Goal: Information Seeking & Learning: Learn about a topic

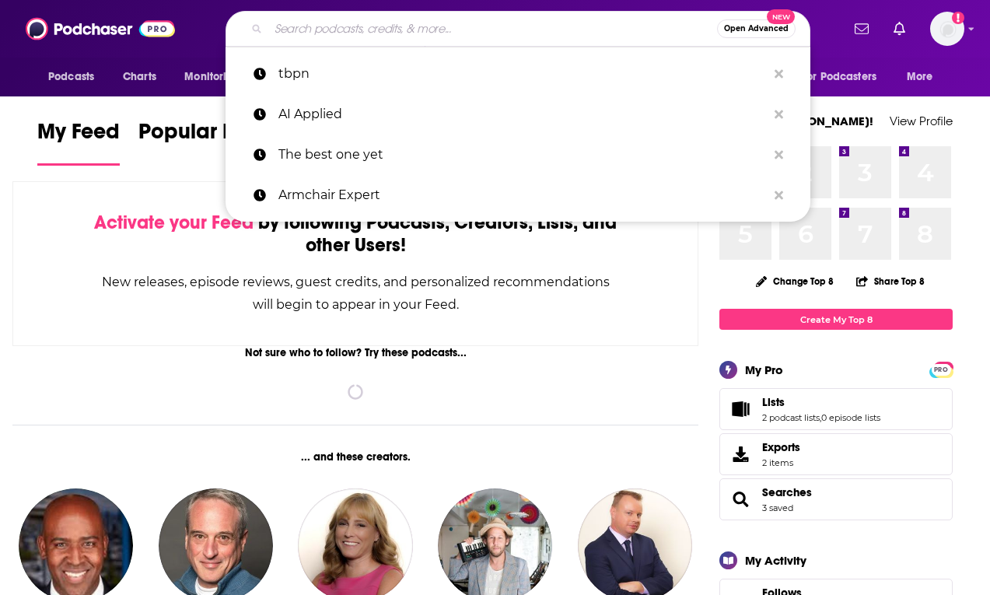
click at [425, 33] on input "Search podcasts, credits, & more..." at bounding box center [492, 28] width 449 height 25
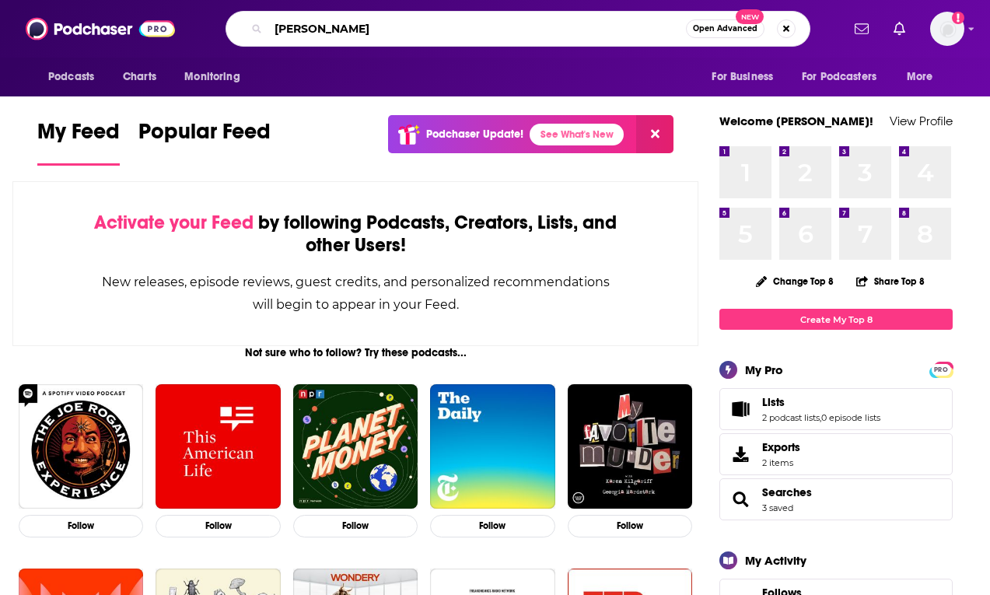
type input "[PERSON_NAME]"
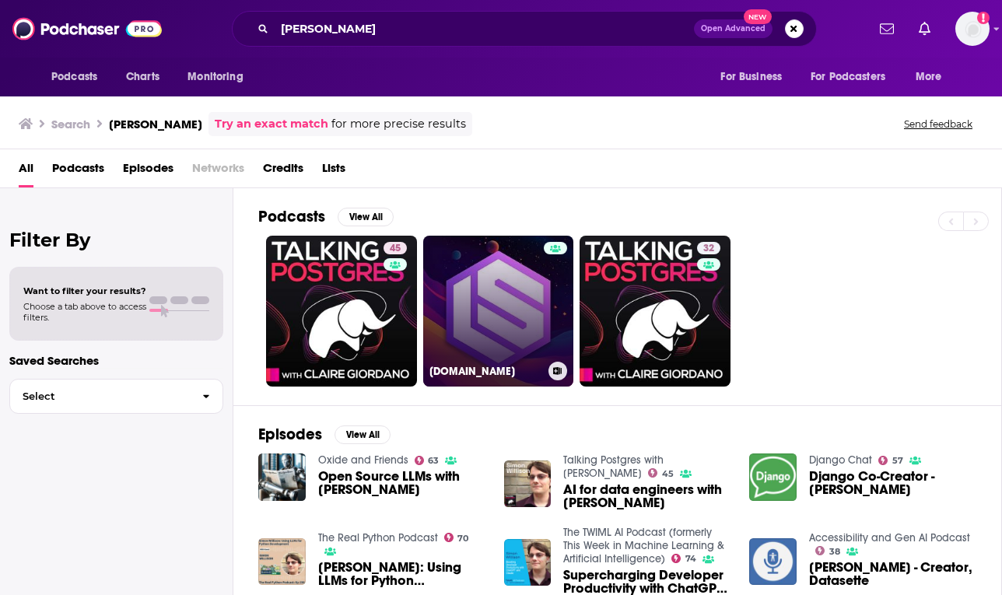
click at [509, 324] on link "[DOMAIN_NAME]" at bounding box center [498, 311] width 151 height 151
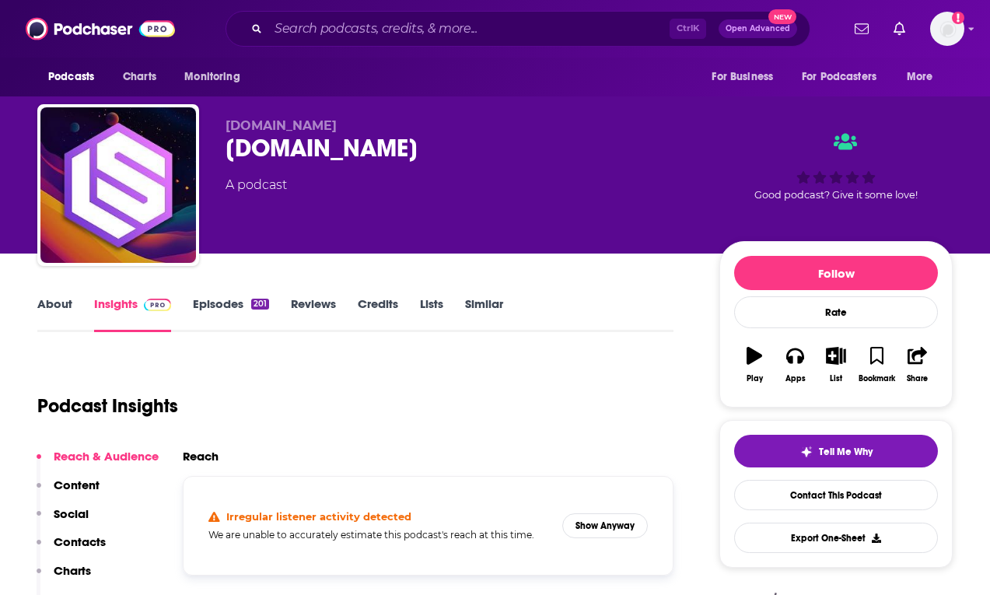
scroll to position [285, 0]
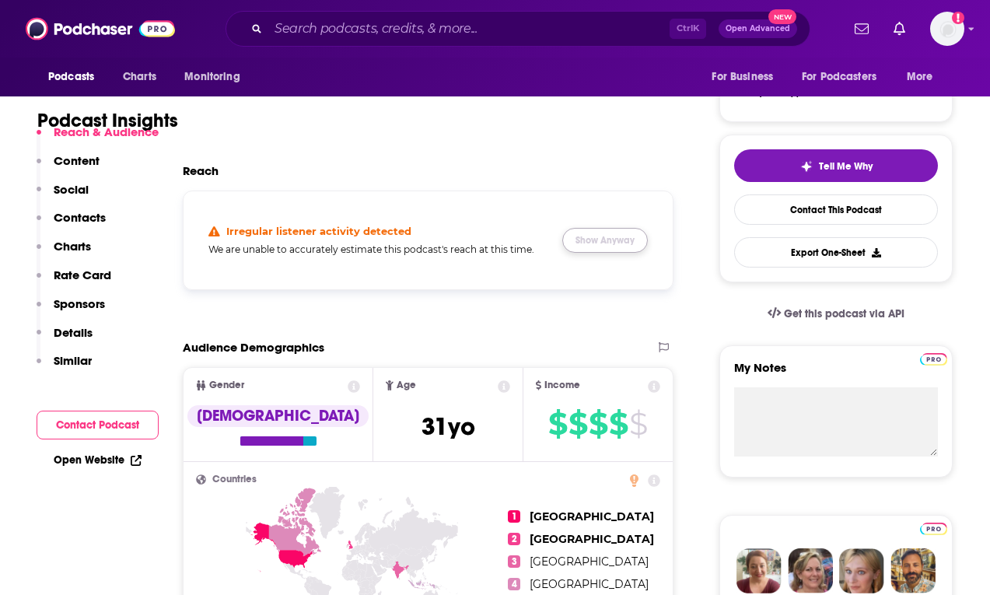
click at [604, 233] on button "Show Anyway" at bounding box center [605, 240] width 86 height 25
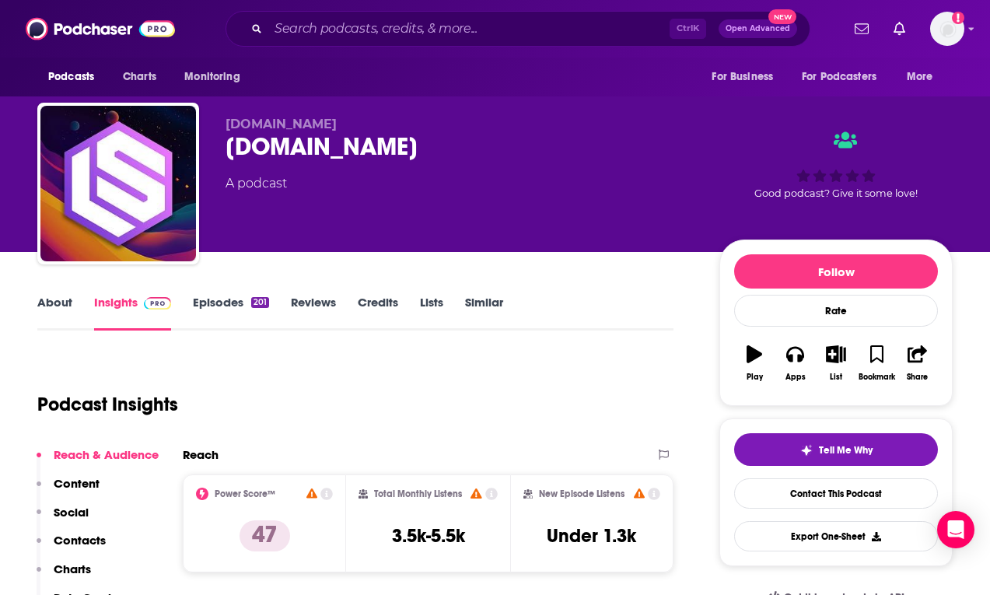
scroll to position [0, 0]
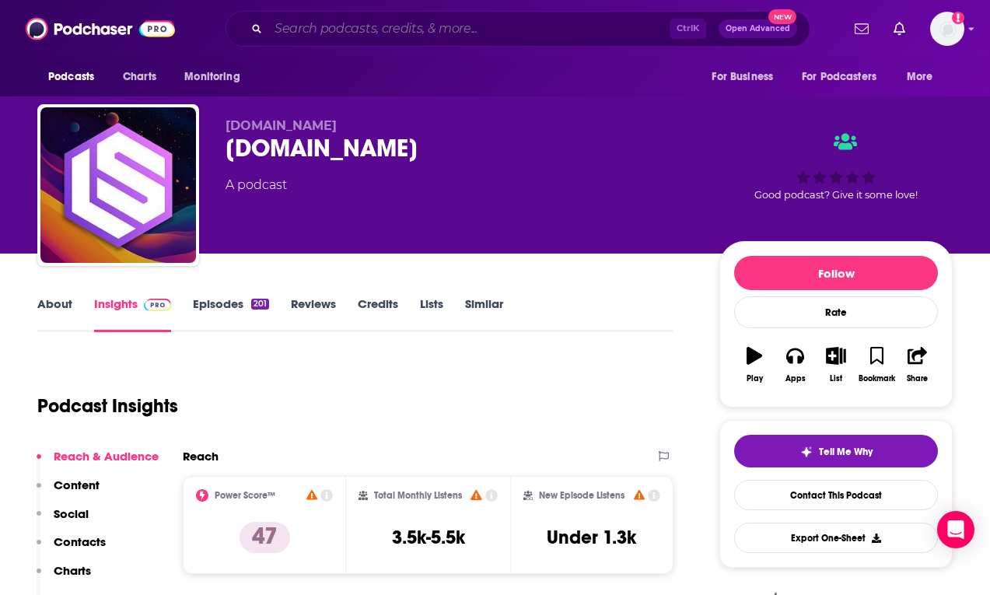
click at [443, 35] on input "Search podcasts, credits, & more..." at bounding box center [468, 28] width 401 height 25
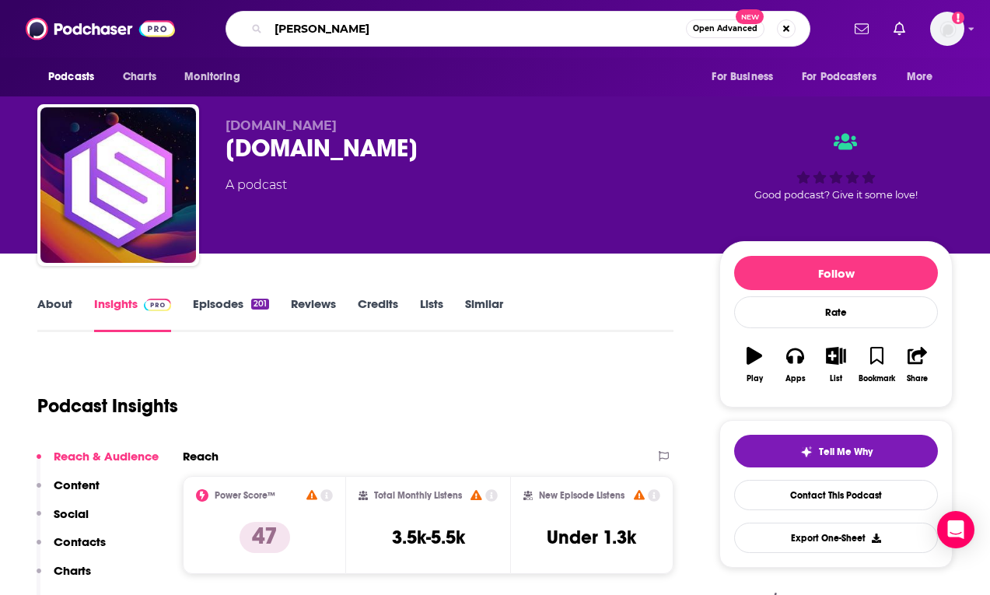
type input "[PERSON_NAME]"
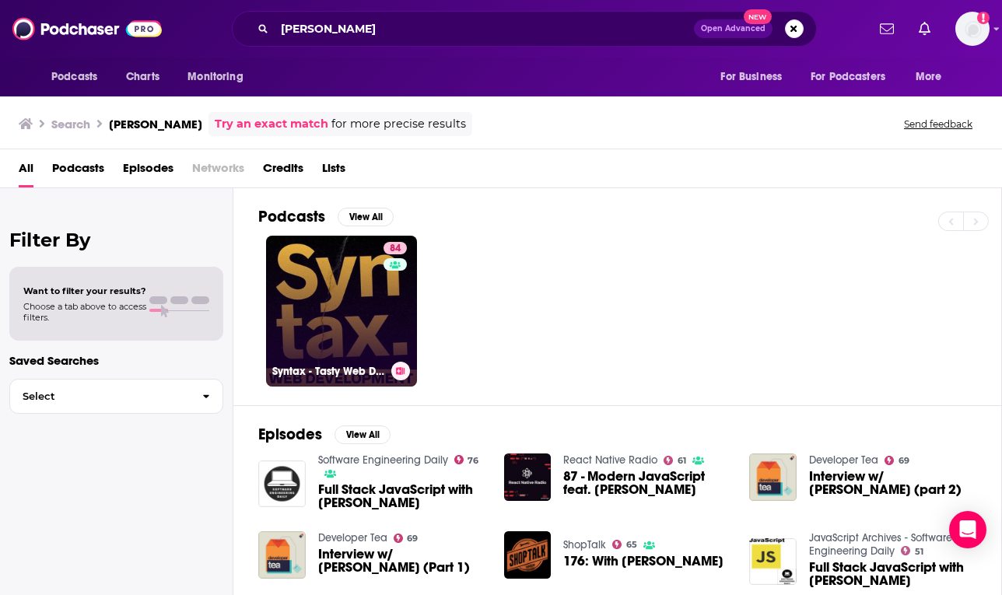
click at [335, 309] on link "84 Syntax - Tasty Web Development Treats" at bounding box center [341, 311] width 151 height 151
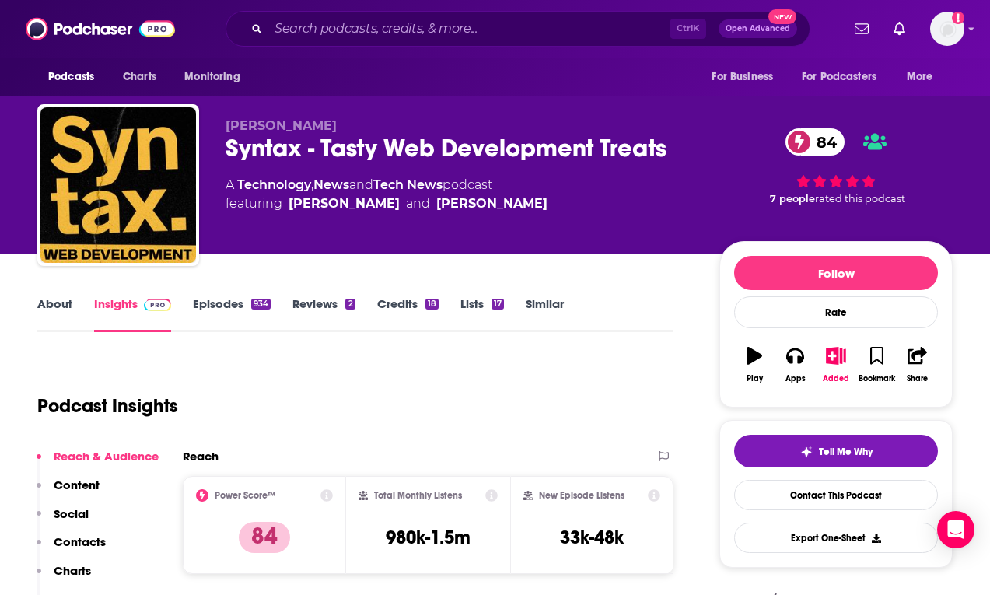
click at [488, 23] on input "Search podcasts, credits, & more..." at bounding box center [468, 28] width 401 height 25
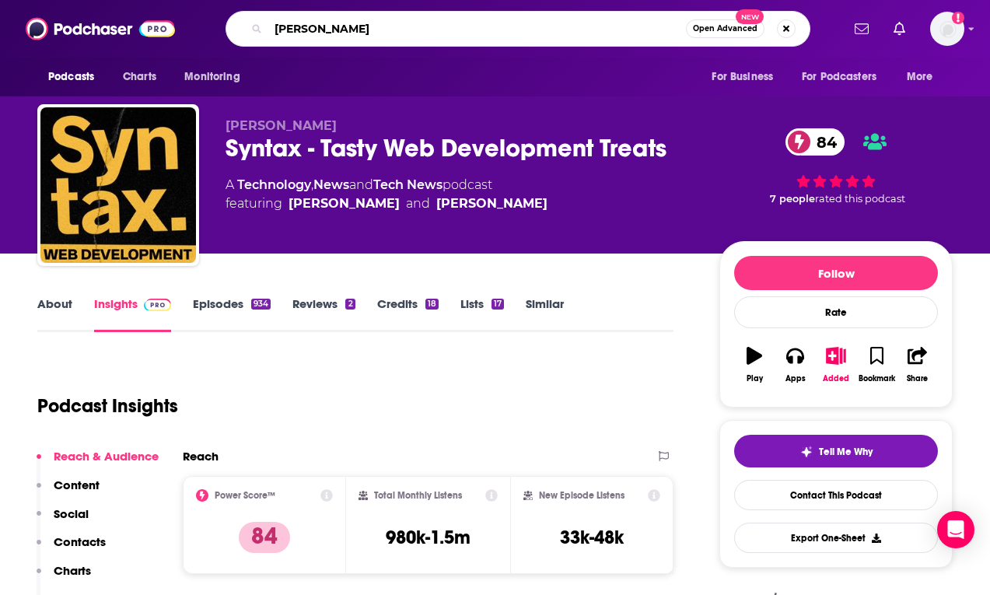
type input "[PERSON_NAME]"
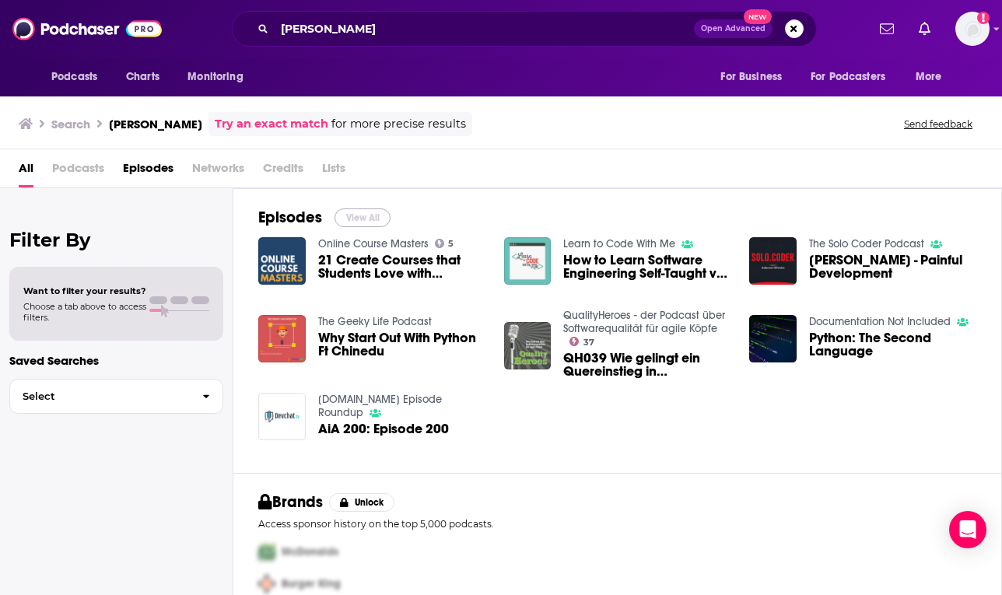
click at [363, 216] on button "View All" at bounding box center [362, 217] width 56 height 19
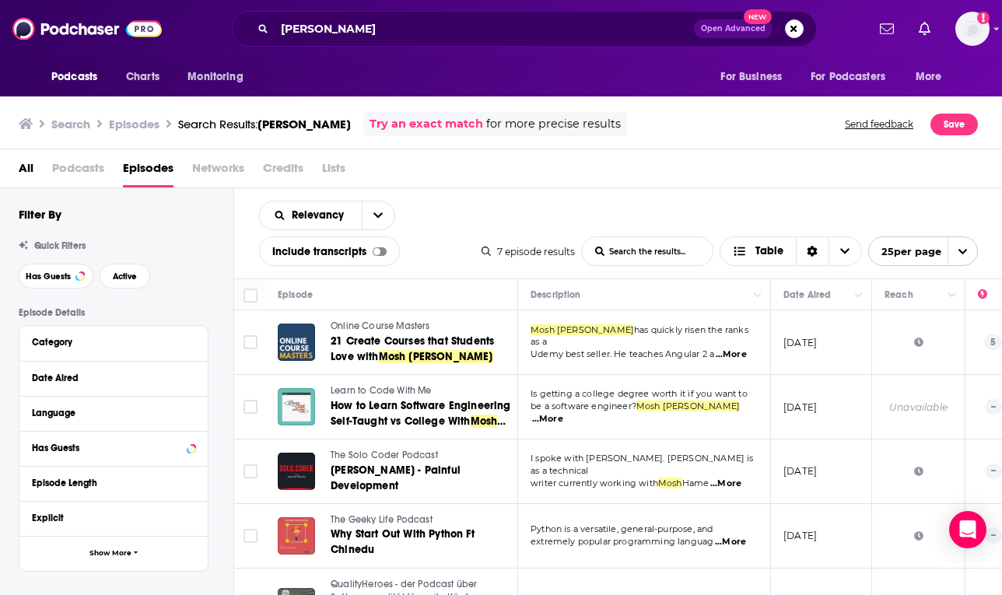
click at [30, 168] on span "All" at bounding box center [26, 172] width 15 height 32
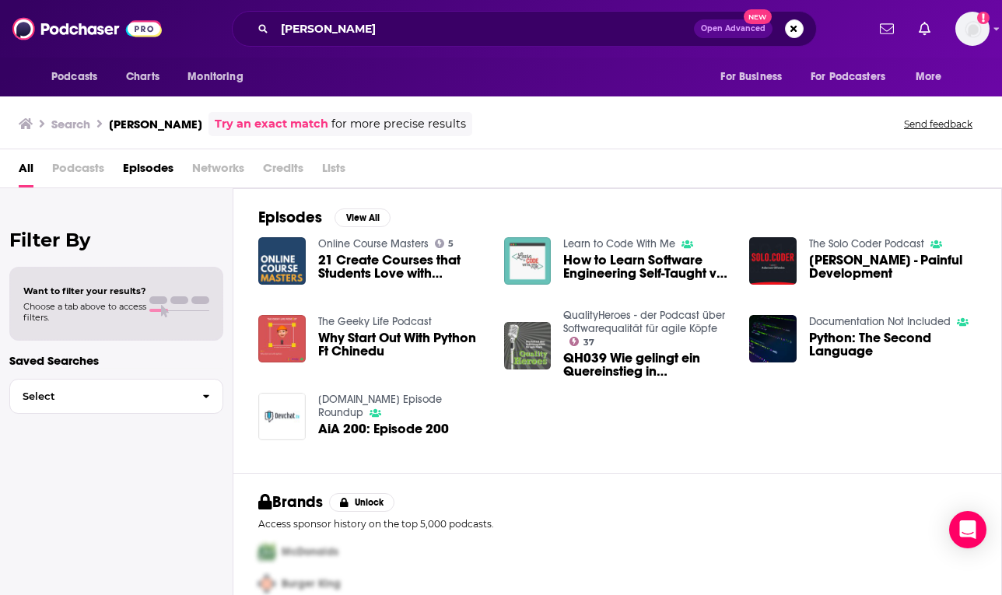
click at [81, 168] on span "Podcasts" at bounding box center [78, 172] width 52 height 32
click at [384, 27] on input "[PERSON_NAME]" at bounding box center [484, 28] width 419 height 25
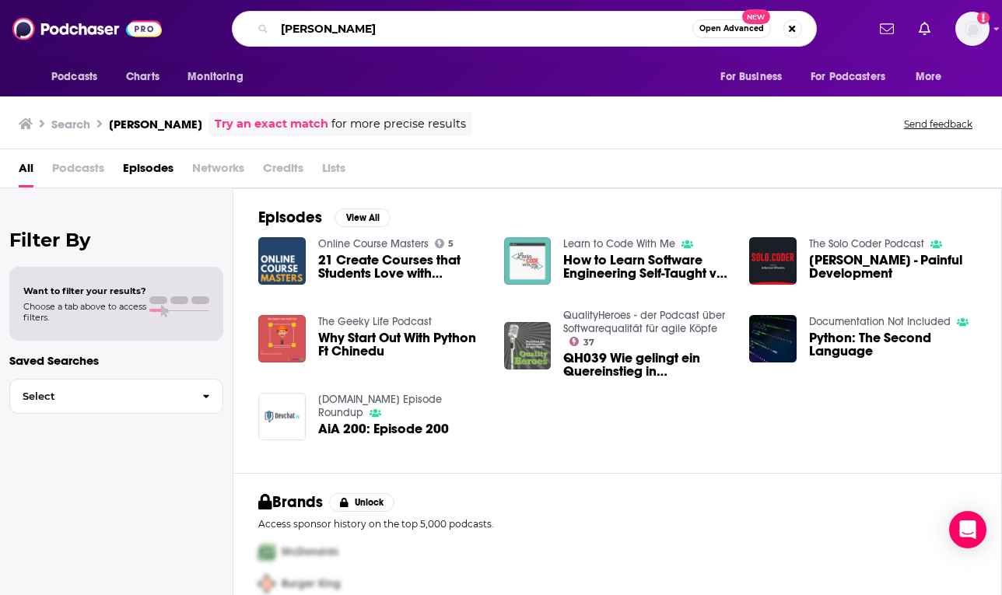
click at [384, 27] on input "[PERSON_NAME]" at bounding box center [484, 28] width 418 height 25
type input "[PERSON_NAME]"
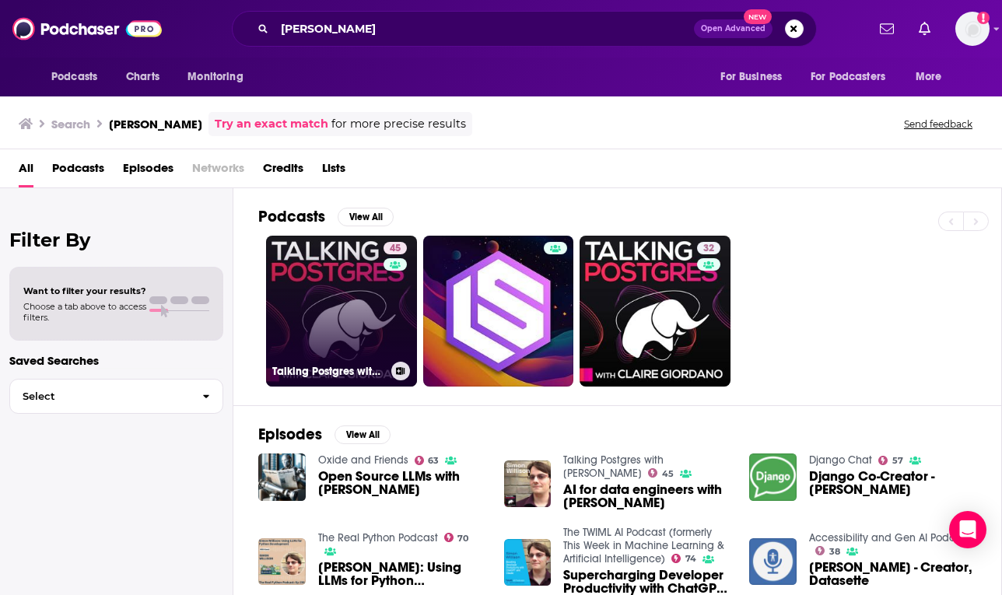
click at [327, 310] on link "45 Talking Postgres with [PERSON_NAME]" at bounding box center [341, 311] width 151 height 151
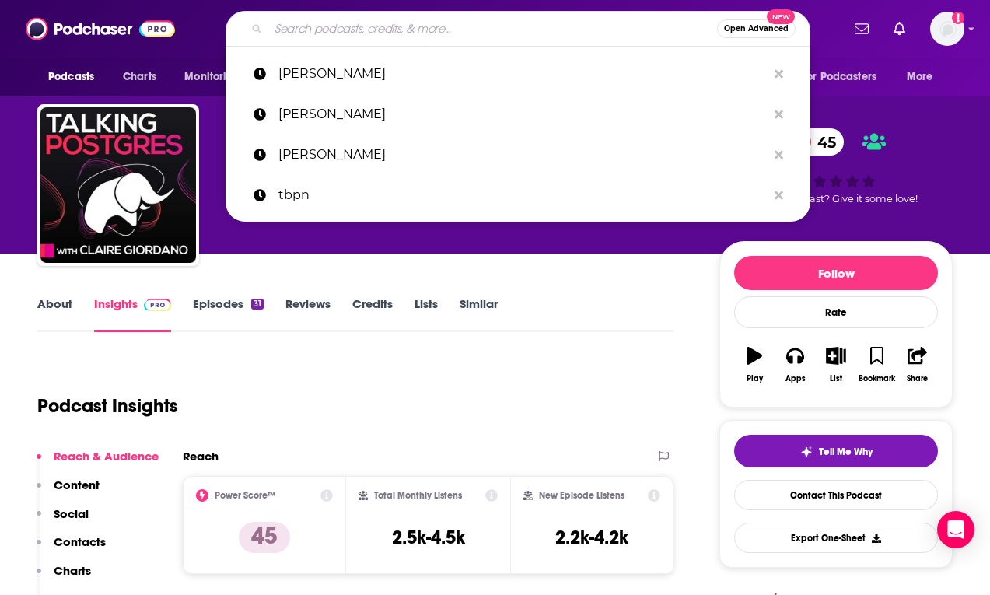
click at [485, 20] on input "Search podcasts, credits, & more..." at bounding box center [492, 28] width 449 height 25
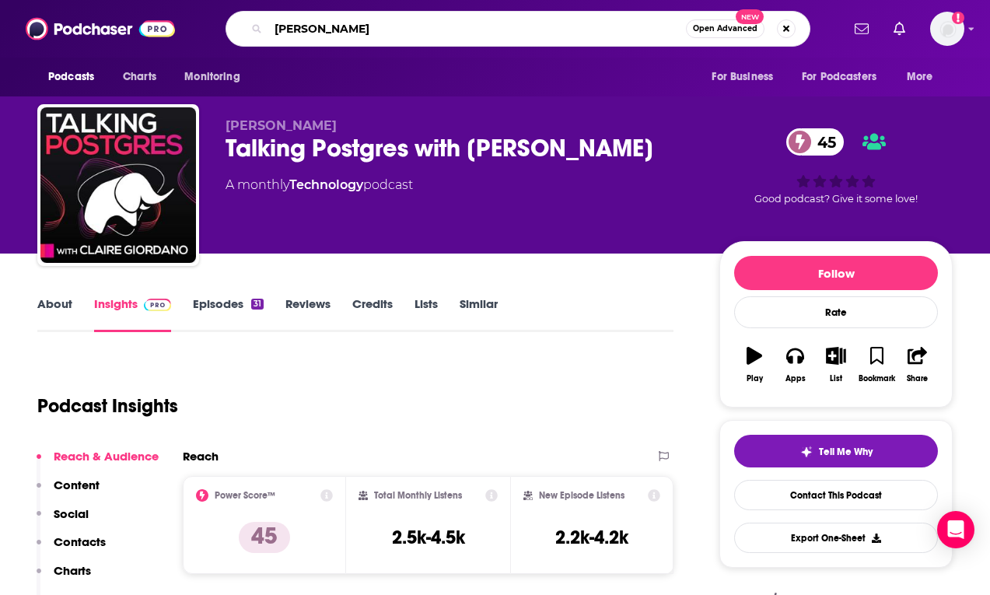
type input "[PERSON_NAME]"
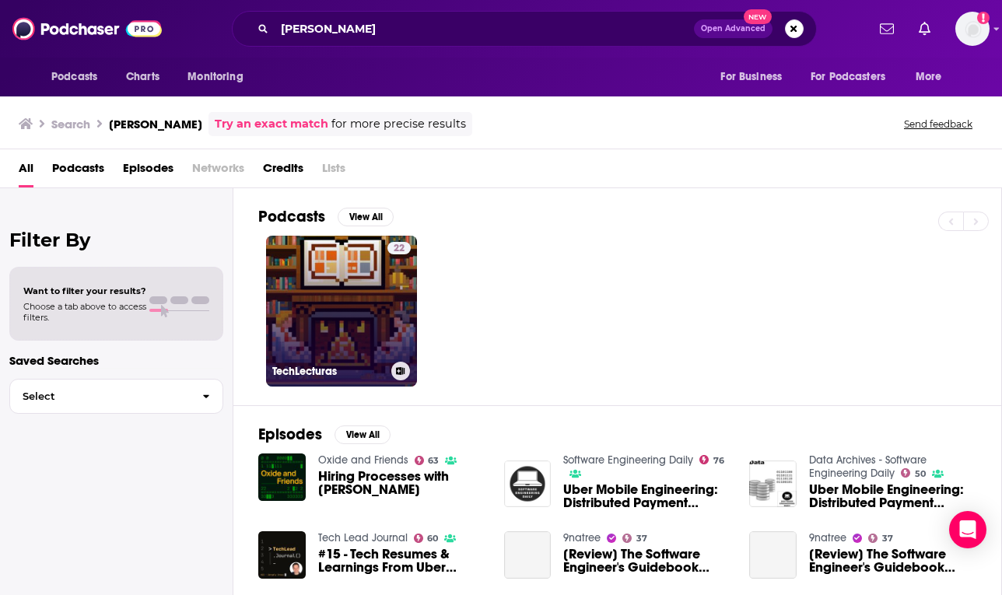
click at [372, 301] on link "22 TechLecturas" at bounding box center [341, 311] width 151 height 151
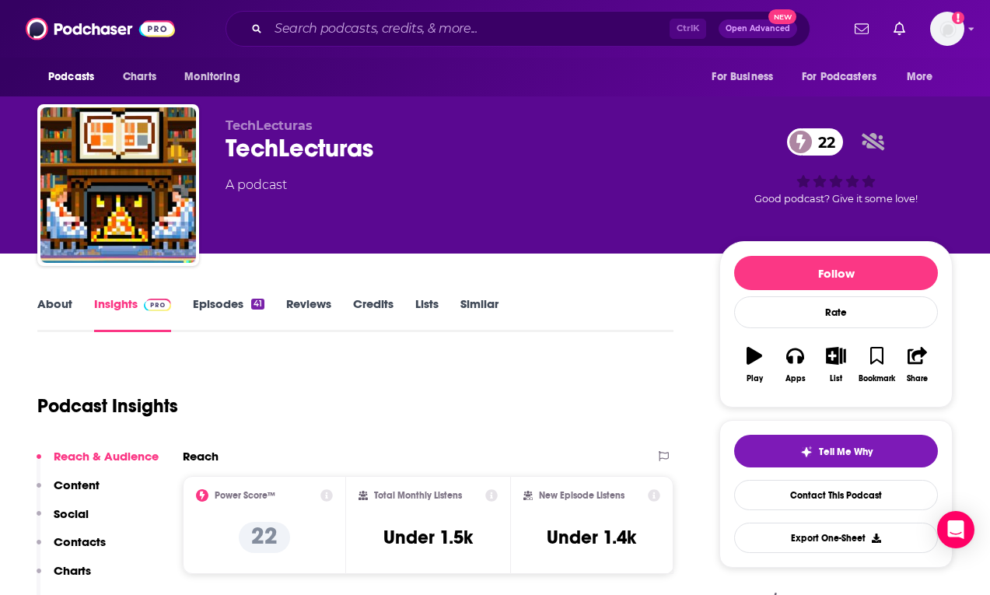
click at [436, 31] on input "Search podcasts, credits, & more..." at bounding box center [468, 28] width 401 height 25
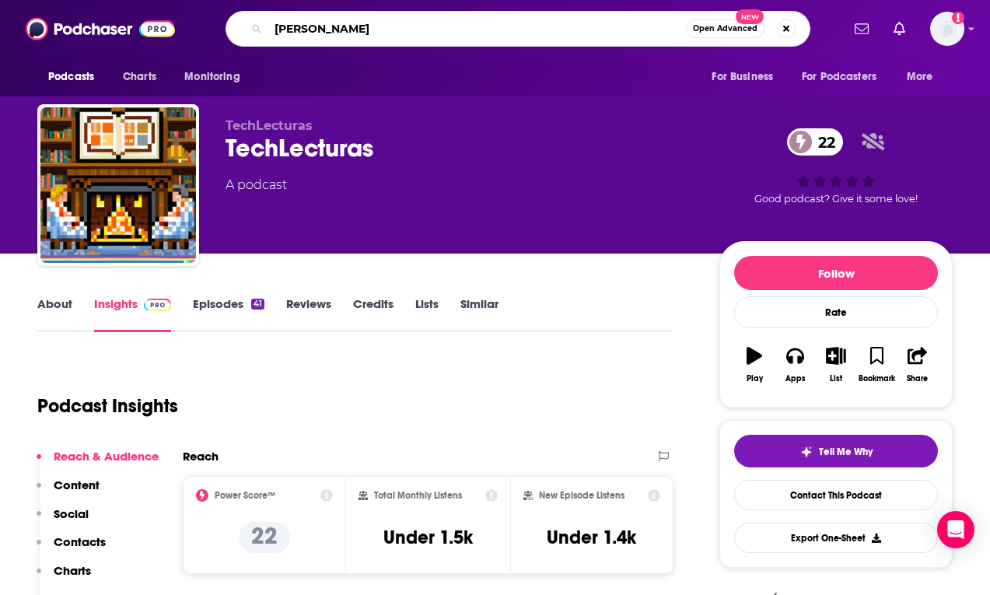
type input "[PERSON_NAME]"
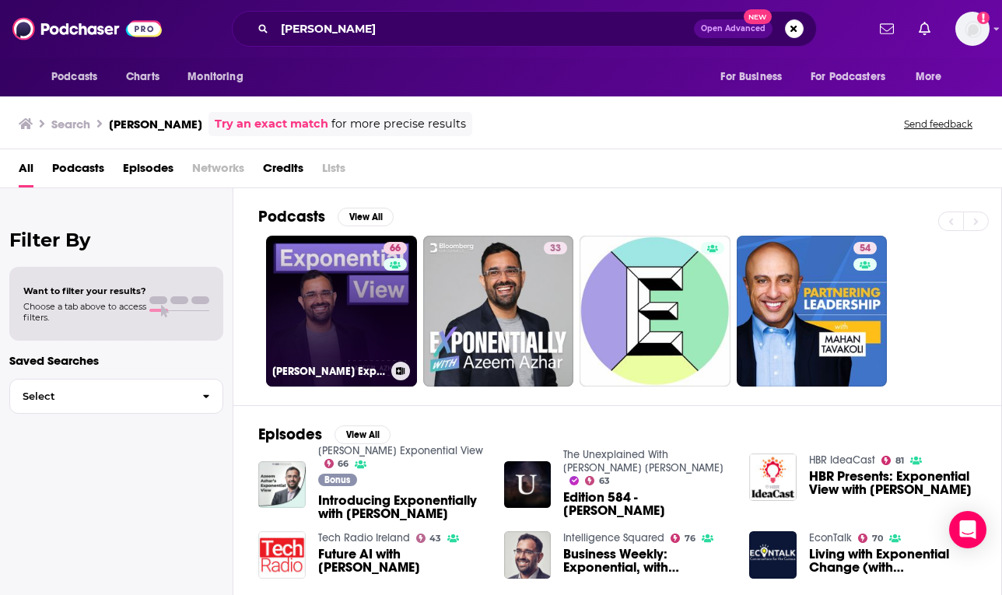
click at [327, 326] on link "66 [PERSON_NAME] Exponential View" at bounding box center [341, 311] width 151 height 151
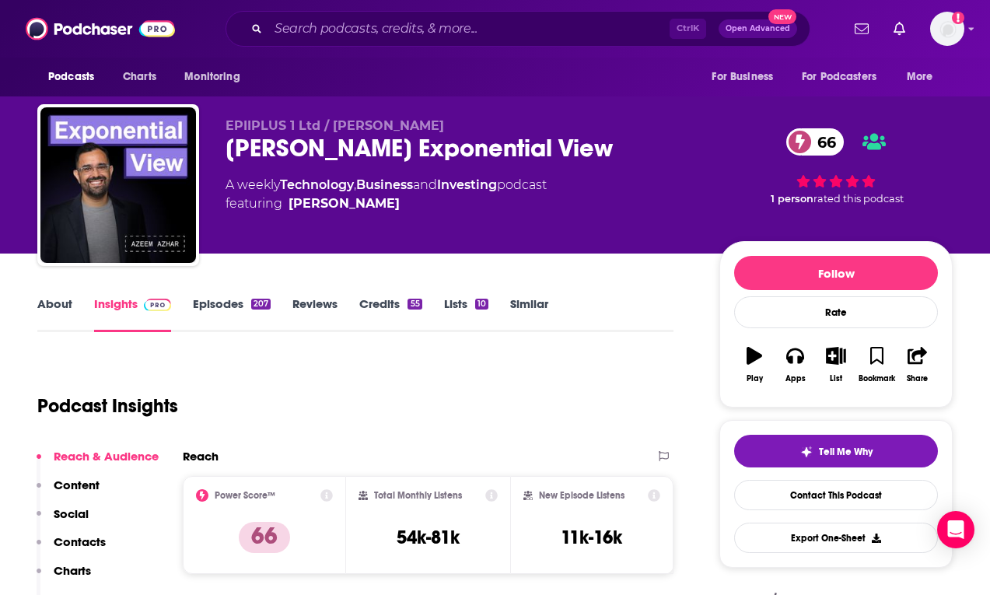
click at [403, 32] on input "Search podcasts, credits, & more..." at bounding box center [469, 28] width 401 height 25
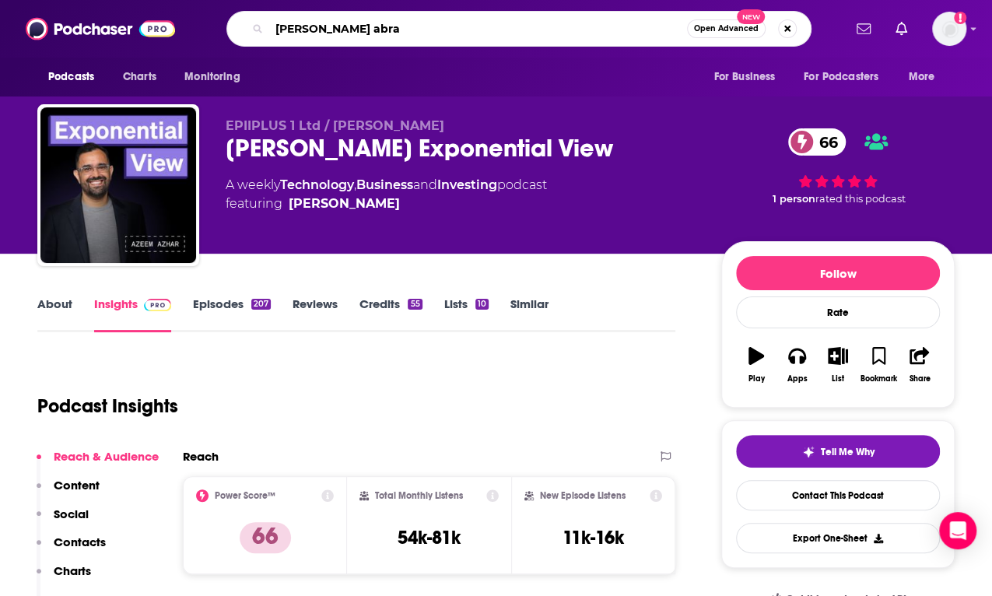
type input "[PERSON_NAME]"
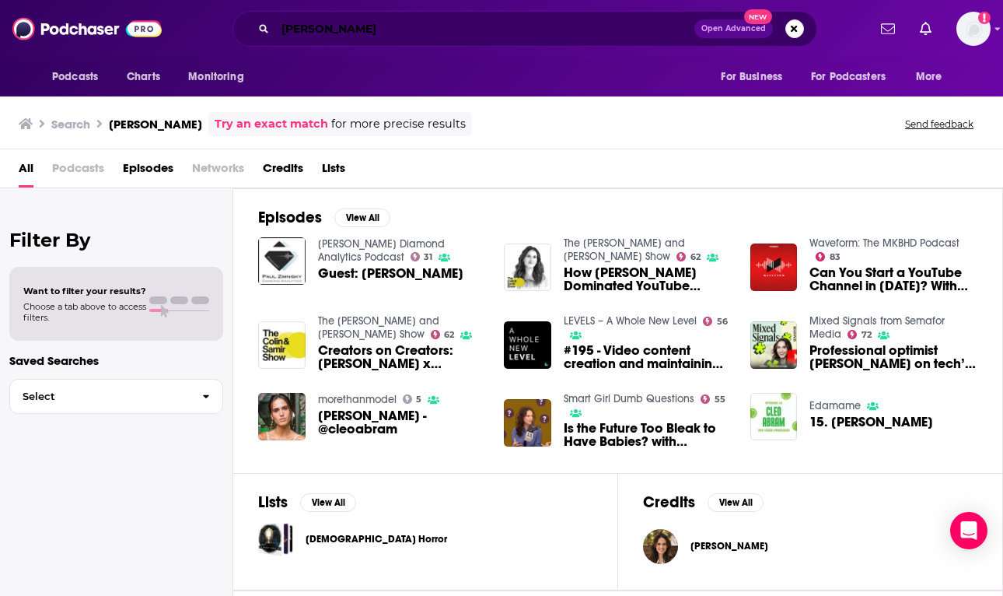
click at [485, 27] on input "[PERSON_NAME]" at bounding box center [484, 28] width 419 height 25
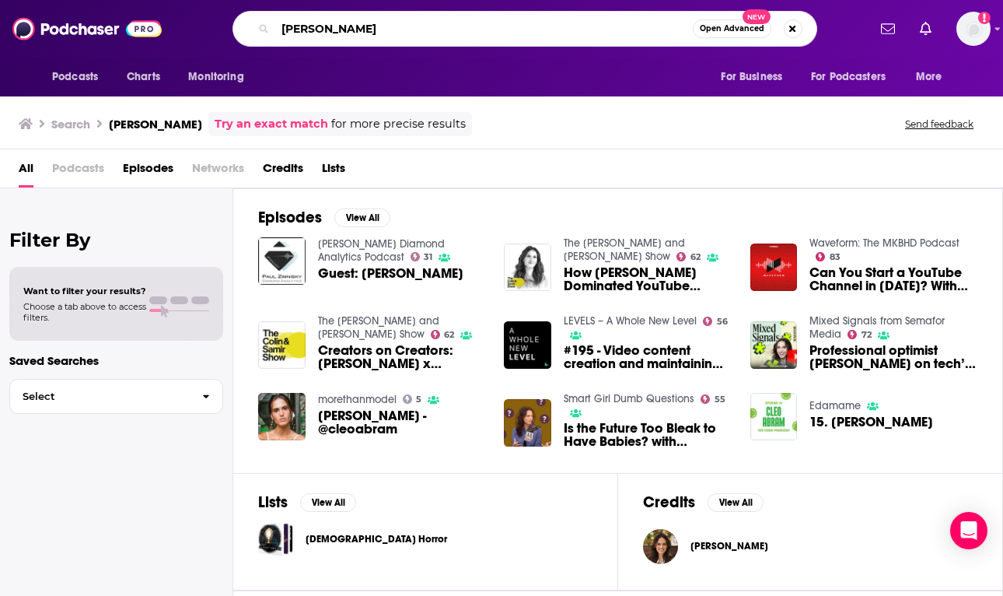
click at [485, 27] on input "[PERSON_NAME]" at bounding box center [484, 28] width 418 height 25
type input "[PERSON_NAME]"
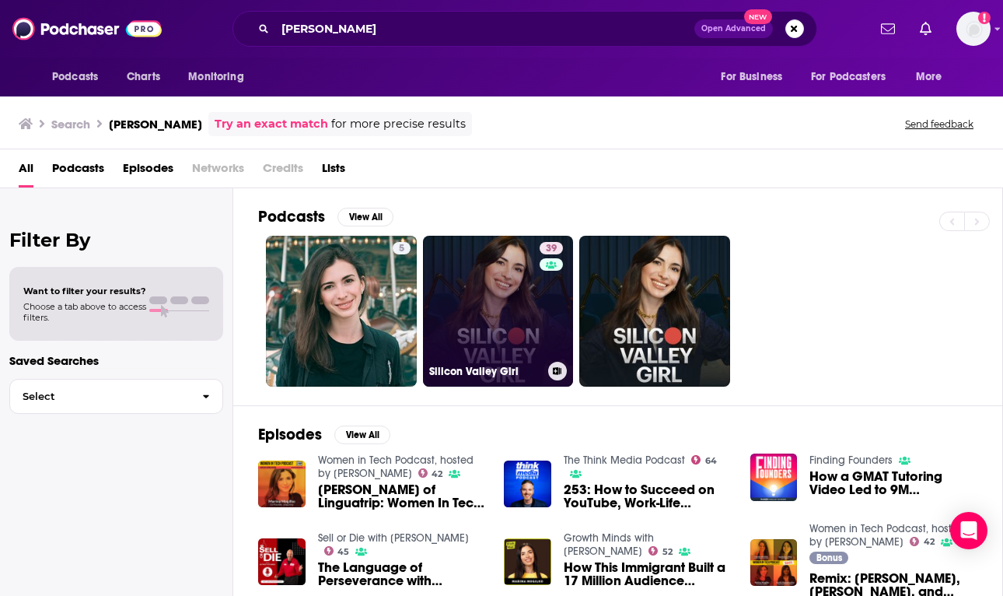
click at [495, 270] on link "39 Silicon Valley Girl" at bounding box center [498, 311] width 151 height 151
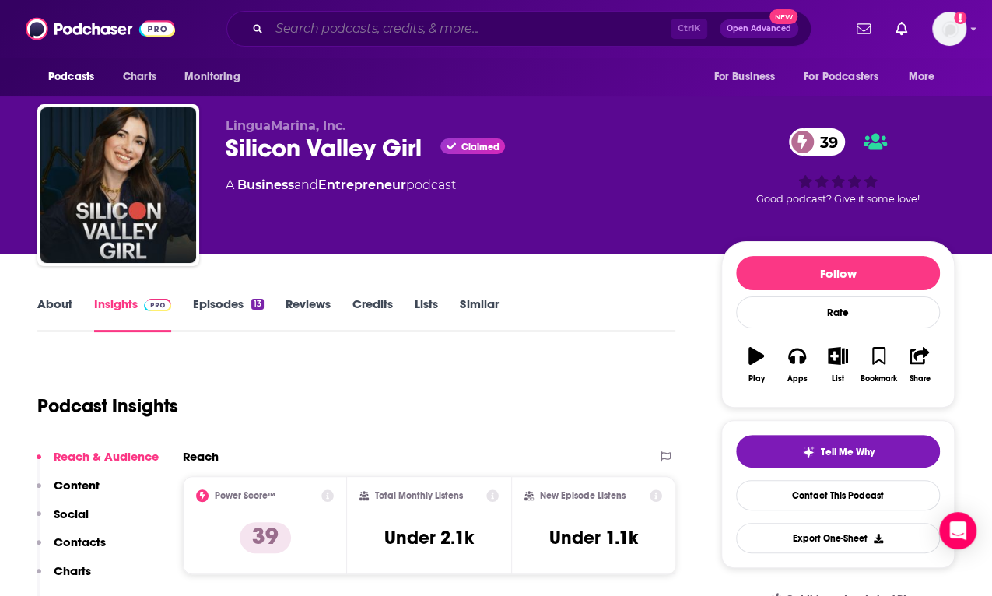
click at [537, 23] on input "Search podcasts, credits, & more..." at bounding box center [469, 28] width 401 height 25
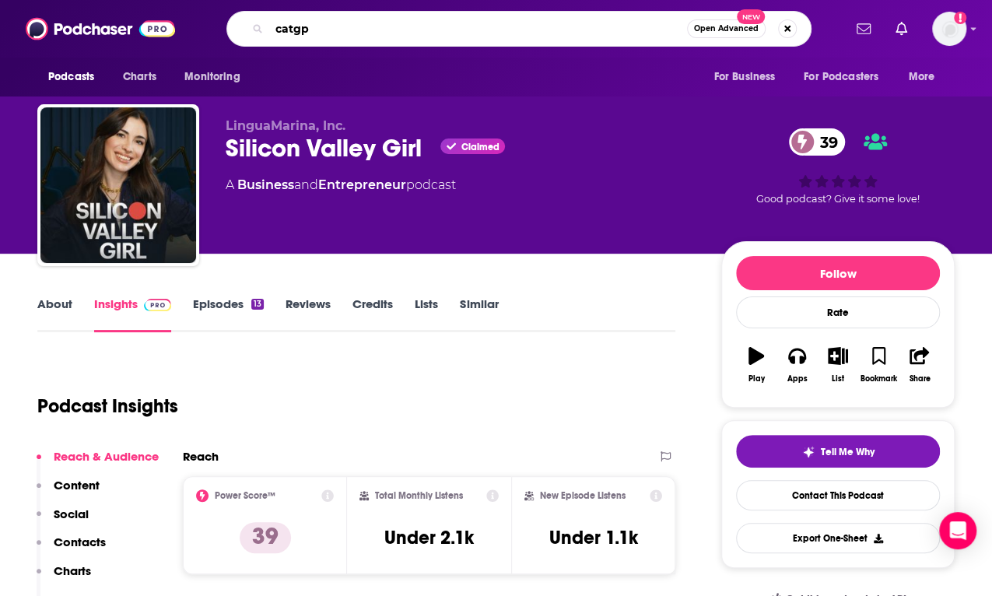
type input "catgpt"
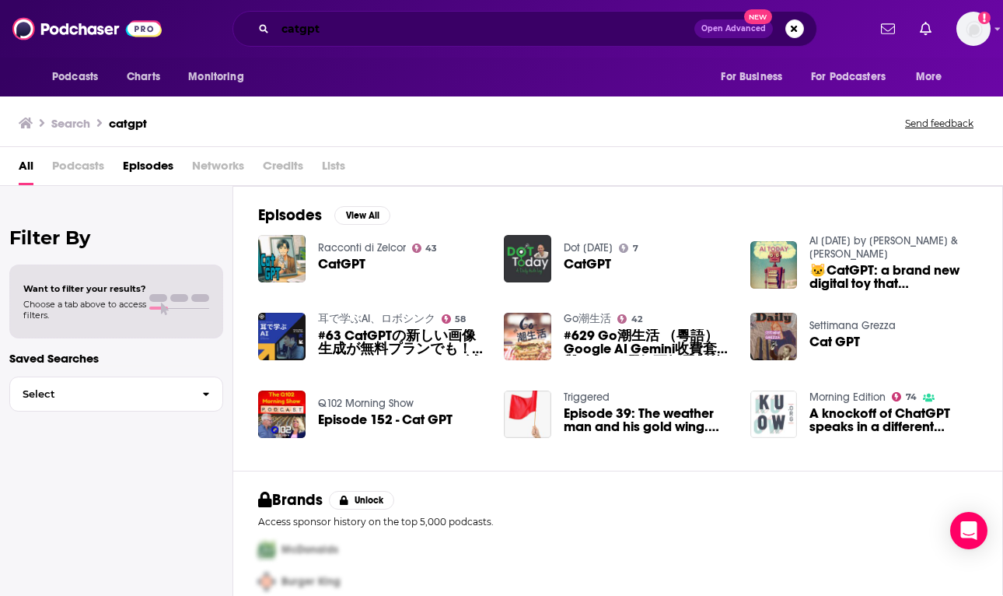
click at [535, 26] on input "catgpt" at bounding box center [484, 28] width 419 height 25
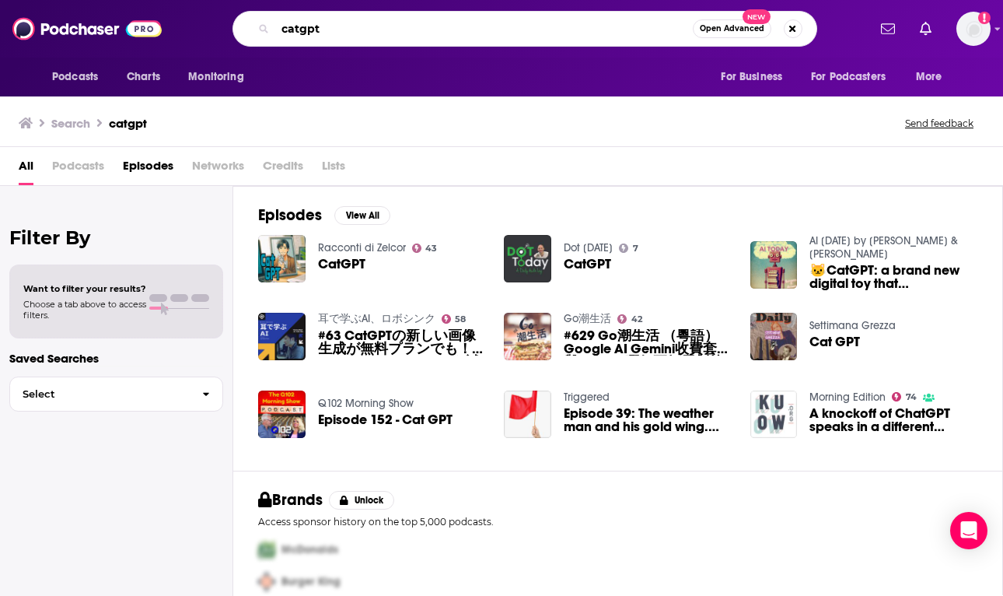
click at [535, 26] on input "catgpt" at bounding box center [484, 28] width 418 height 25
type input "[PERSON_NAME]"
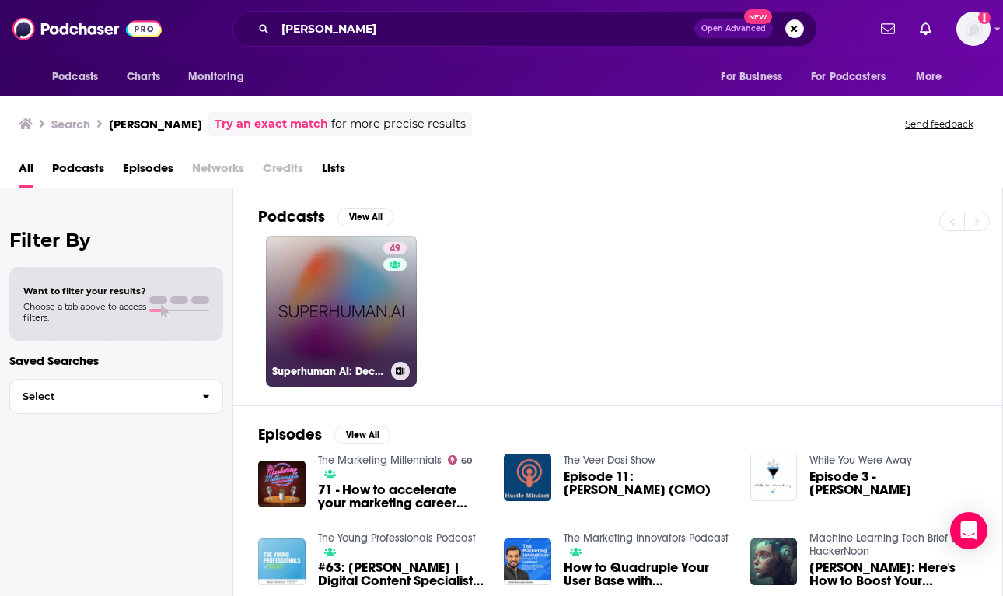
click at [348, 307] on link "49 Superhuman AI: Decoding the Future" at bounding box center [341, 311] width 151 height 151
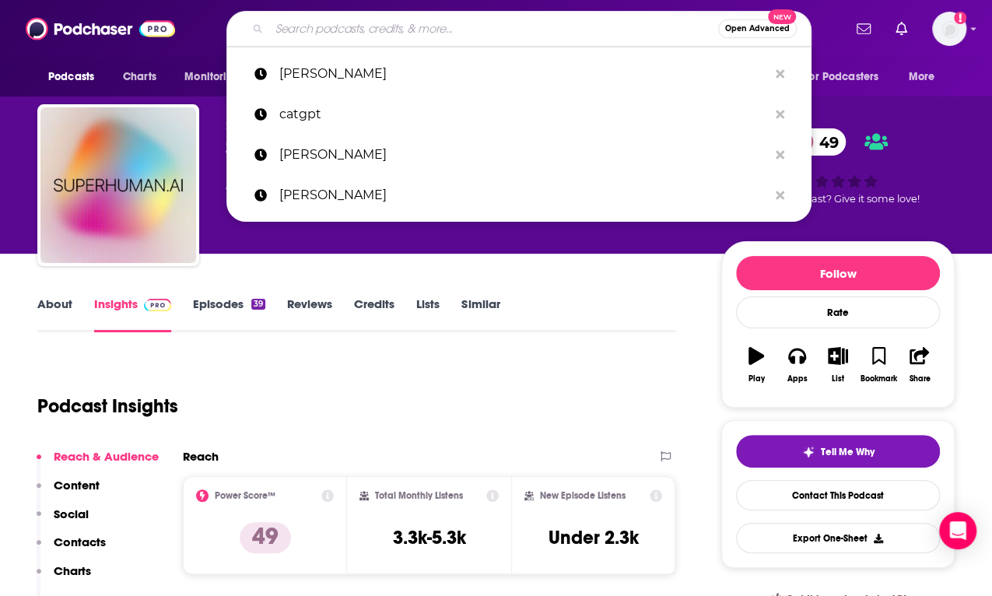
click at [420, 32] on input "Search podcasts, credits, & more..." at bounding box center [493, 28] width 449 height 25
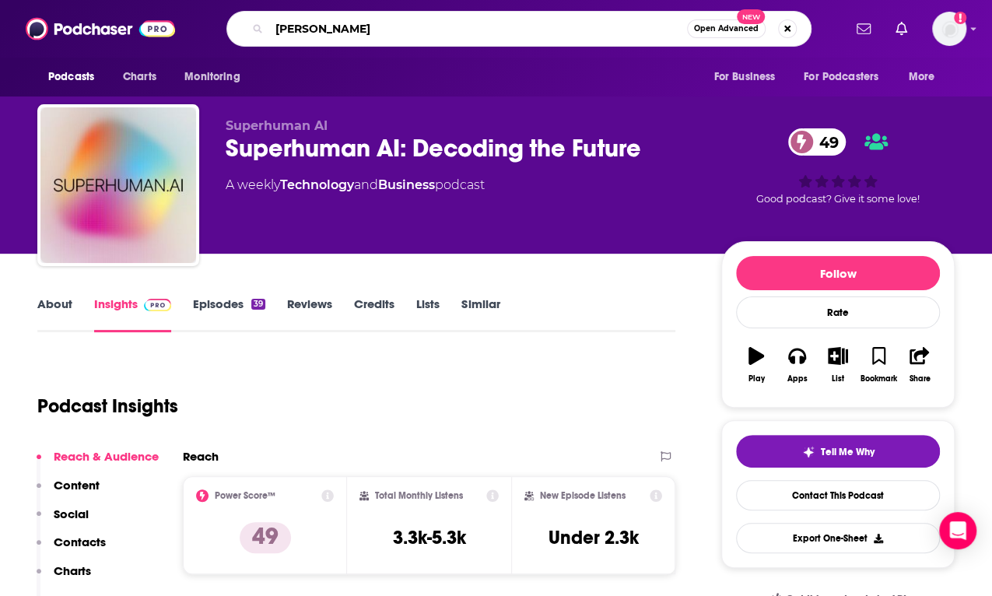
type input "[PERSON_NAME]"
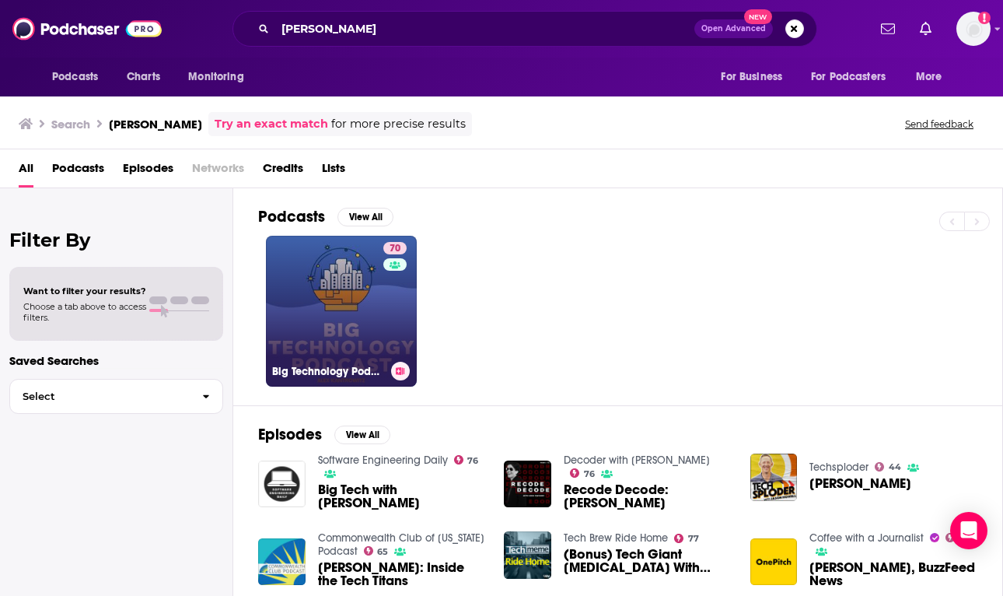
click at [341, 292] on link "70 Big Technology Podcast" at bounding box center [341, 311] width 151 height 151
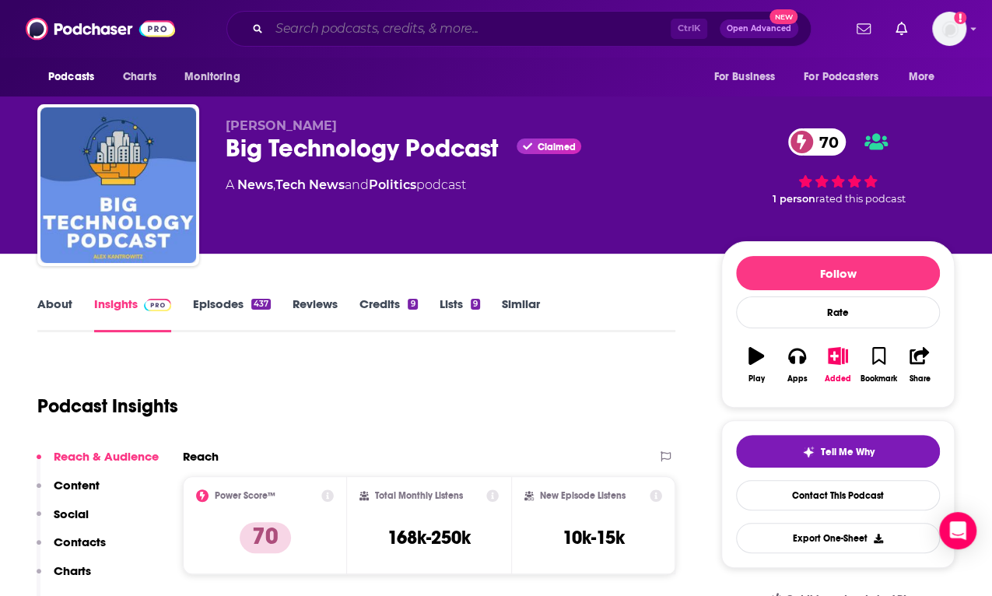
click at [478, 29] on input "Search podcasts, credits, & more..." at bounding box center [469, 28] width 401 height 25
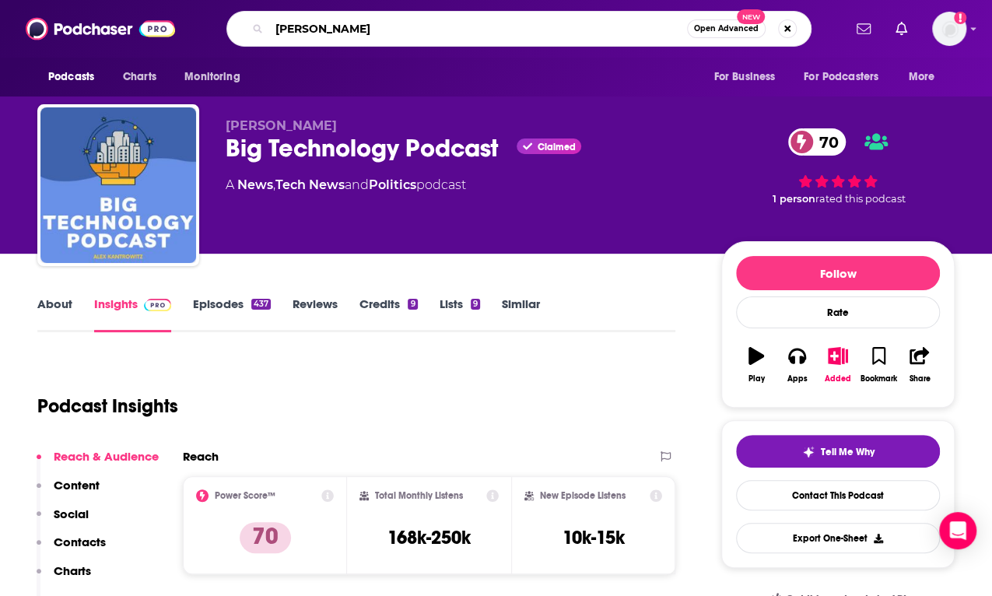
type input "[PERSON_NAME]"
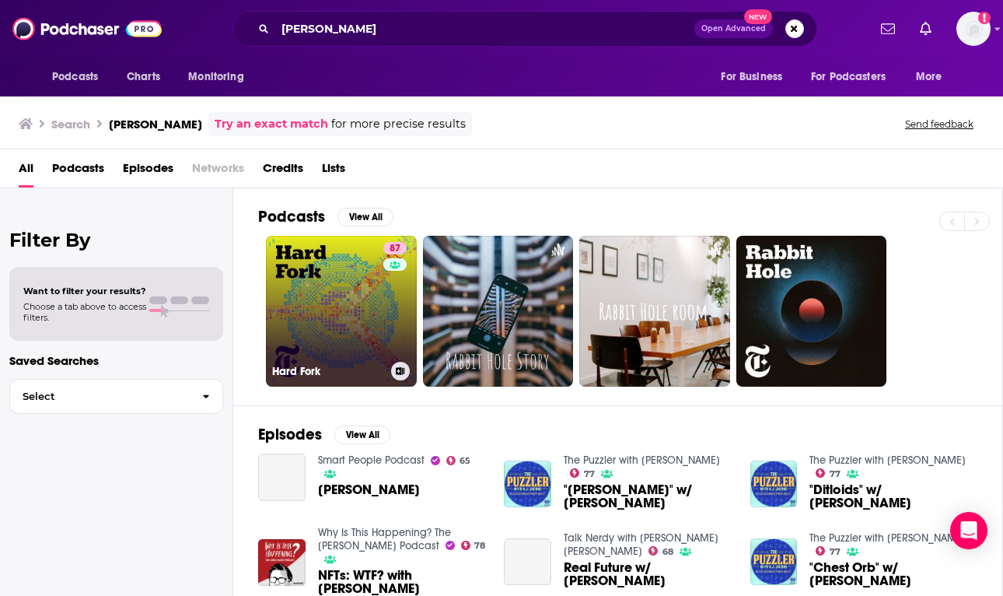
click at [348, 273] on link "87 Hard Fork" at bounding box center [341, 311] width 151 height 151
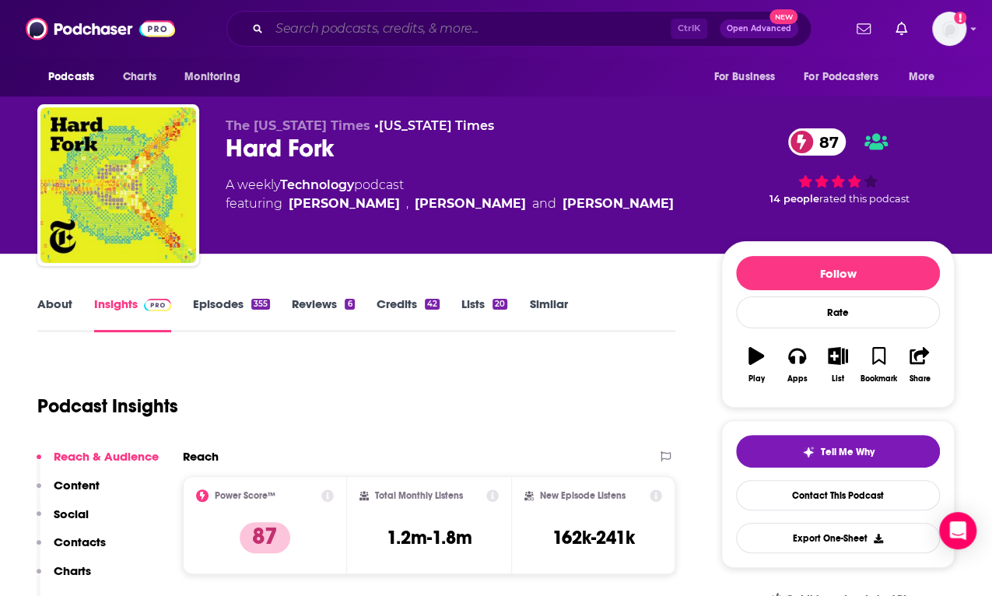
click at [429, 35] on input "Search podcasts, credits, & more..." at bounding box center [469, 28] width 401 height 25
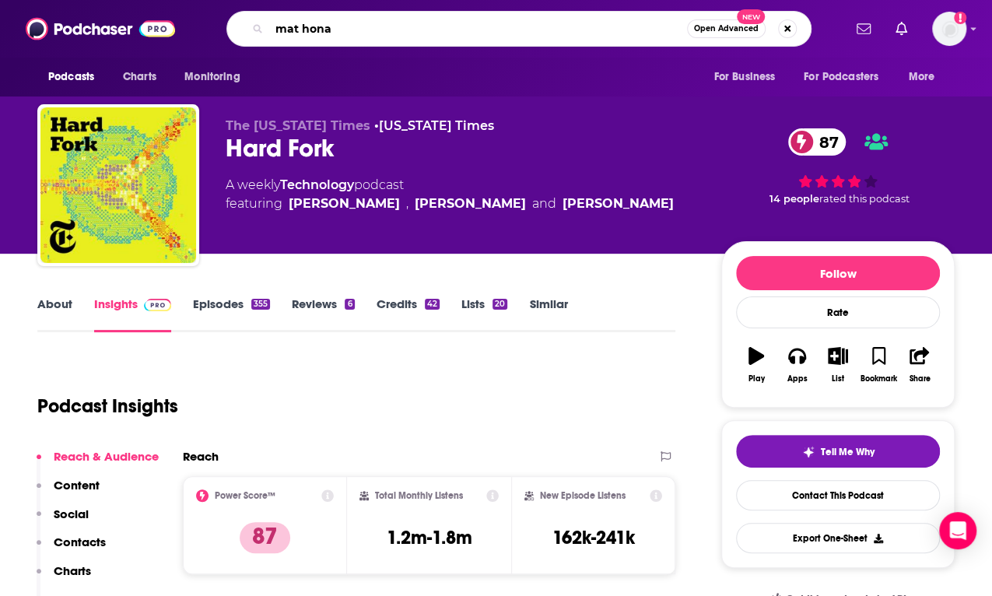
type input "[PERSON_NAME]"
